Goal: Navigation & Orientation: Find specific page/section

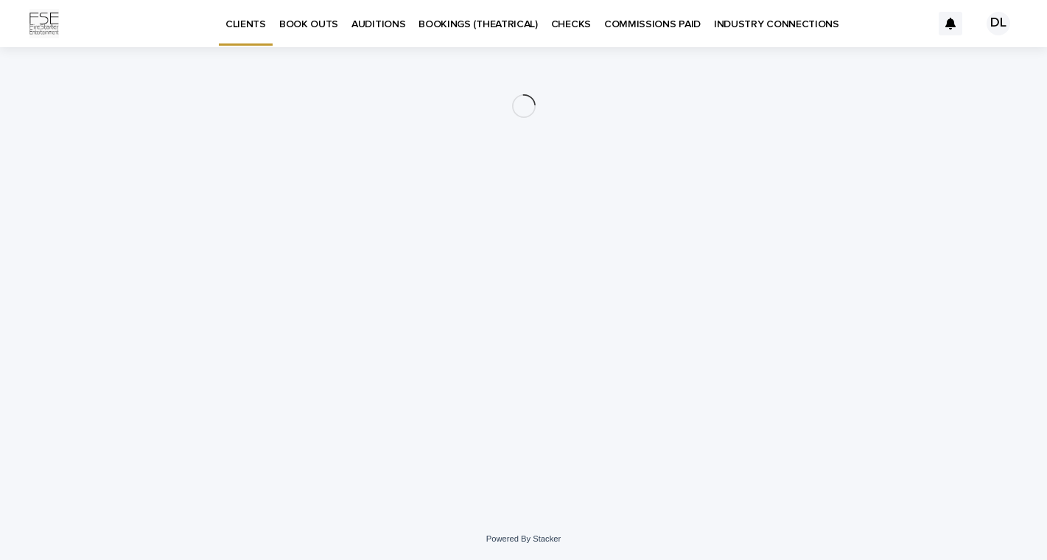
click at [319, 32] on link "BOOK OUTS" at bounding box center [309, 23] width 72 height 46
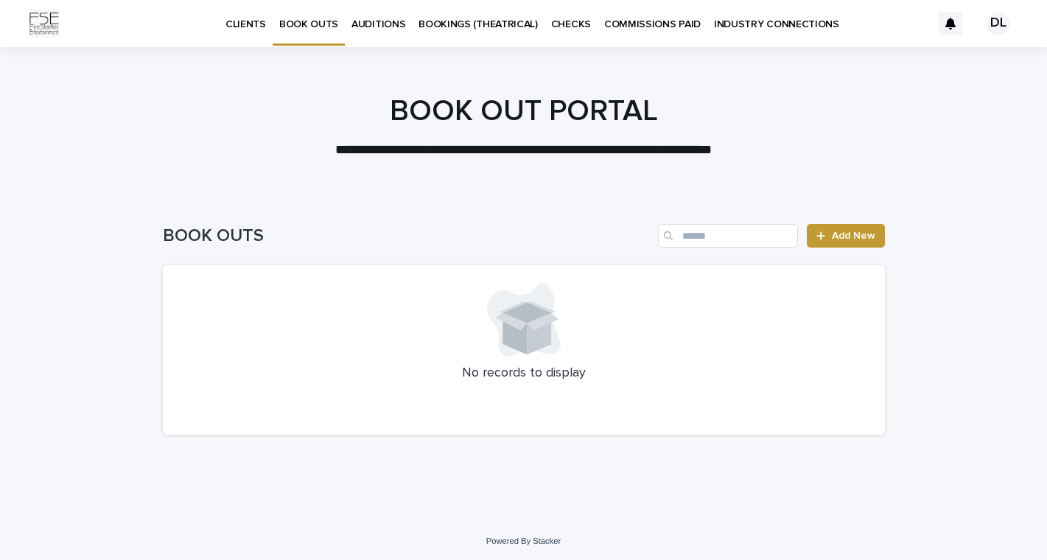
click at [241, 28] on p "CLIENTS" at bounding box center [245, 15] width 41 height 31
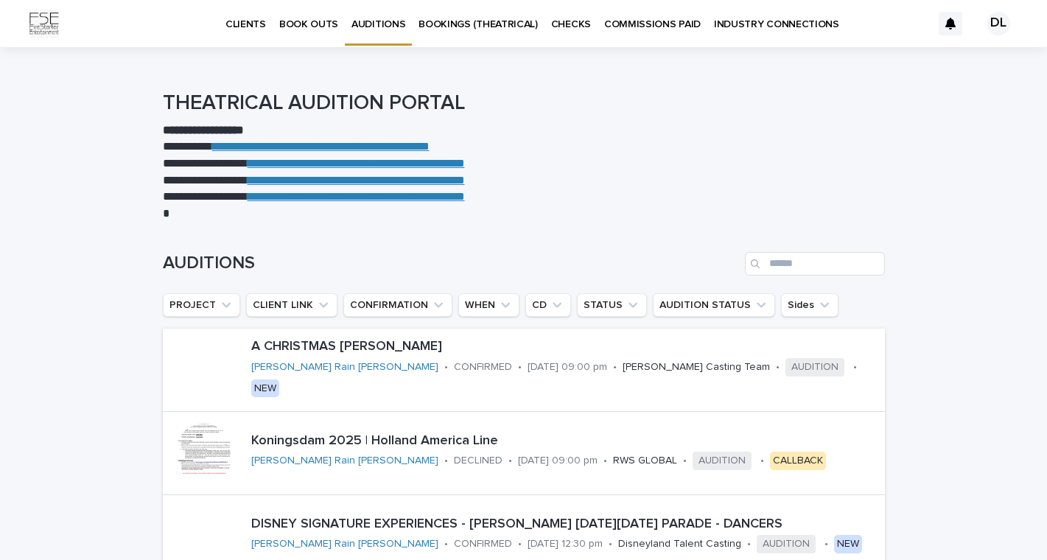
click at [469, 34] on link "BOOKINGS (THEATRICAL)" at bounding box center [478, 23] width 133 height 46
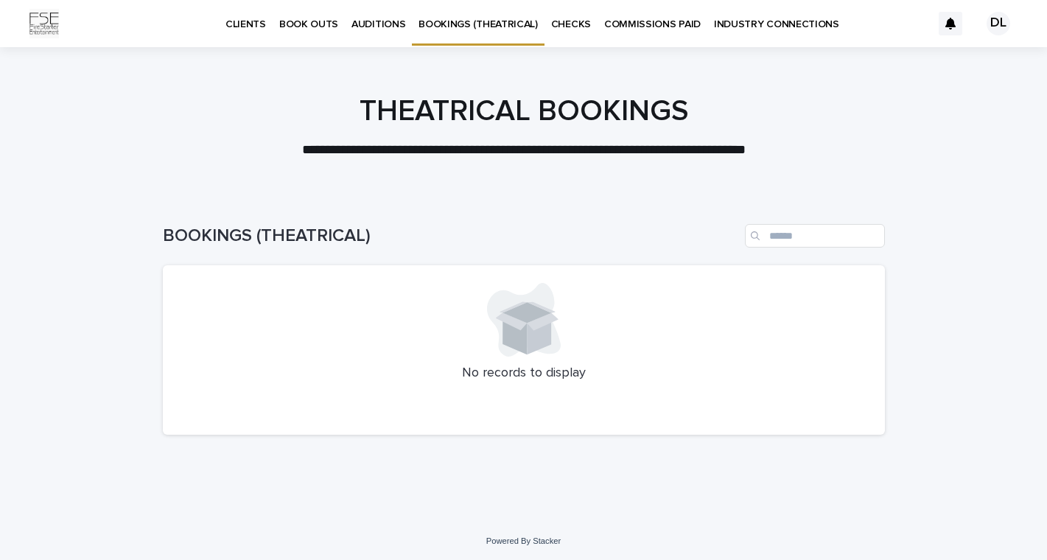
click at [561, 29] on p "CHECKS" at bounding box center [571, 15] width 40 height 31
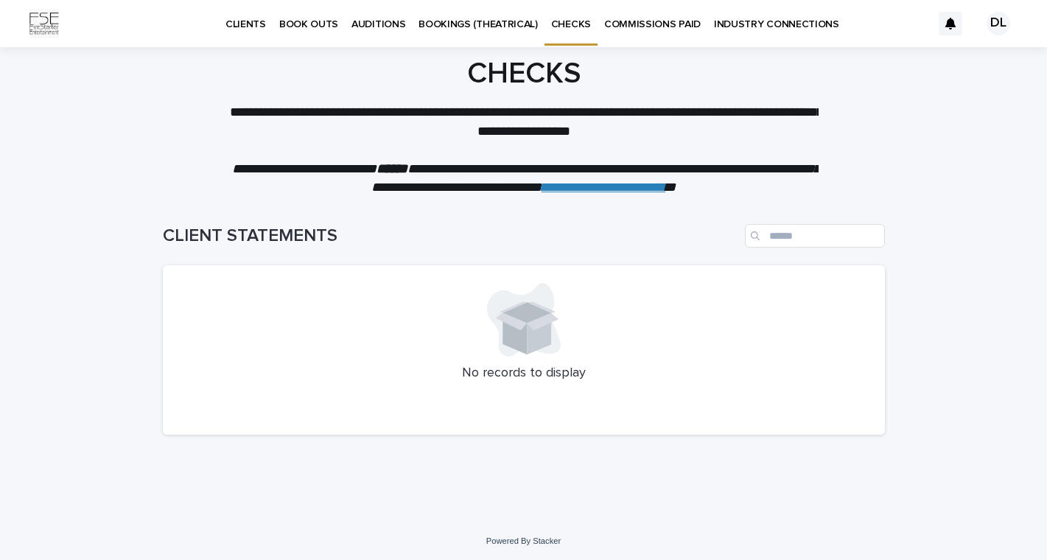
click at [641, 27] on p "COMMISSIONS PAID" at bounding box center [652, 15] width 97 height 31
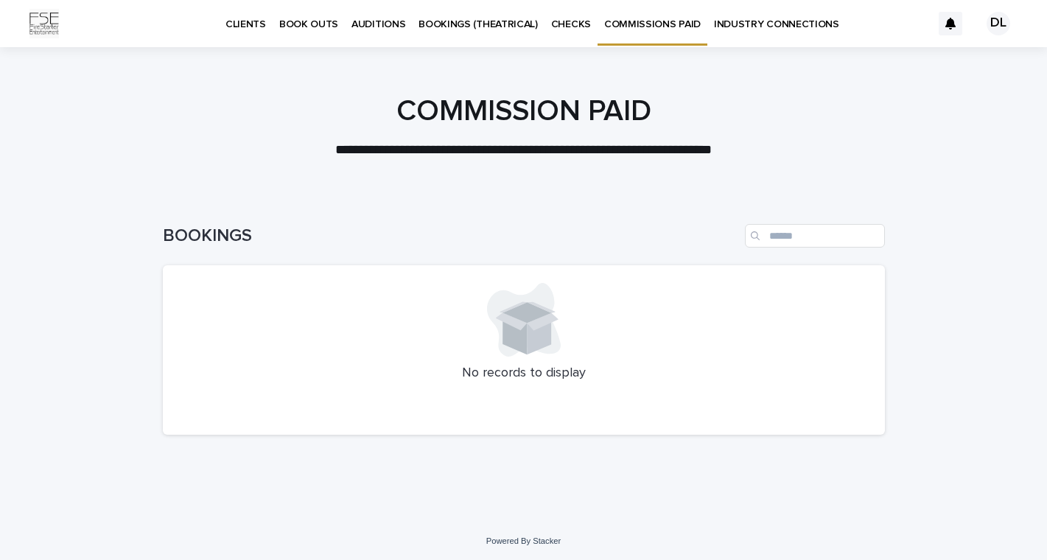
click at [728, 27] on p "INDUSTRY CONNECTIONS" at bounding box center [776, 15] width 125 height 31
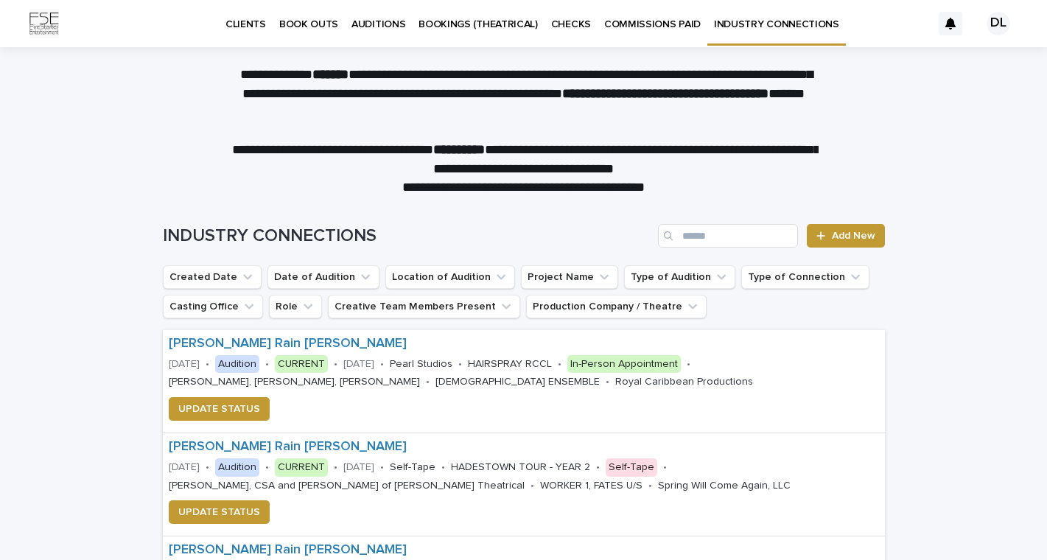
click at [243, 33] on link "CLIENTS" at bounding box center [246, 23] width 54 height 46
